Goal: Task Accomplishment & Management: Use online tool/utility

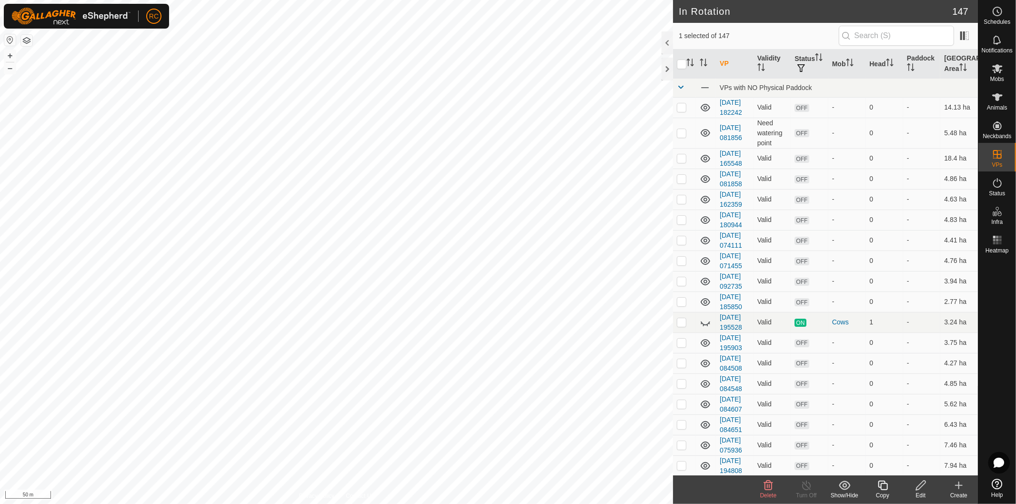
click at [927, 488] on icon at bounding box center [921, 485] width 12 height 11
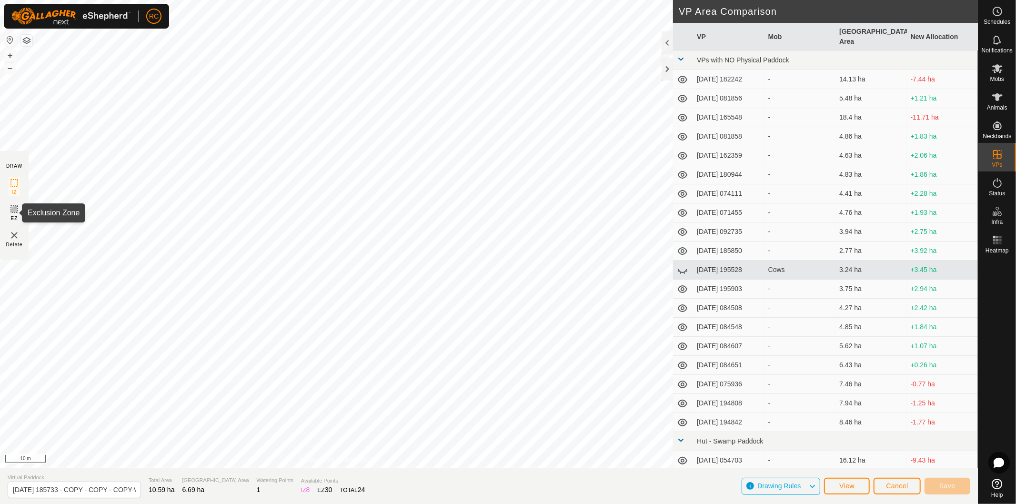
click at [15, 210] on icon at bounding box center [14, 209] width 6 height 6
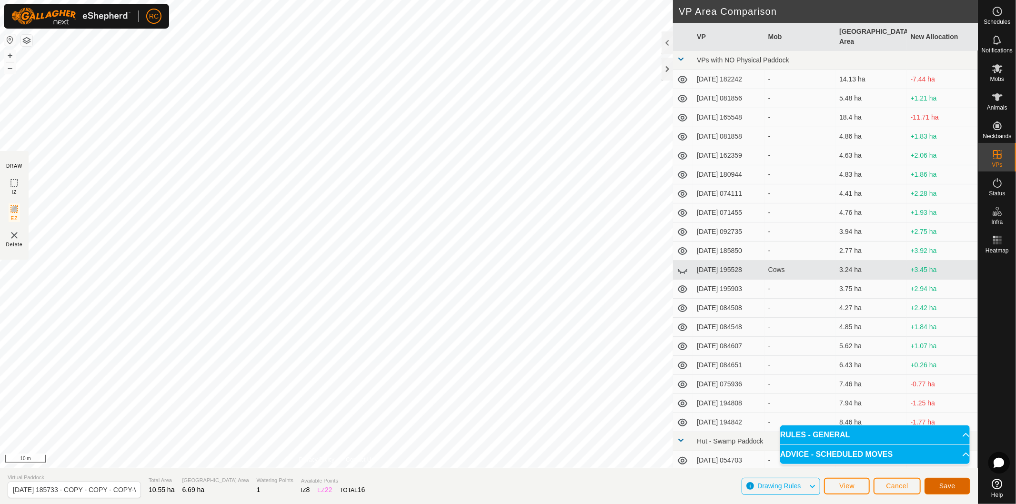
click at [947, 483] on span "Save" at bounding box center [947, 486] width 16 height 8
